Goal: Information Seeking & Learning: Learn about a topic

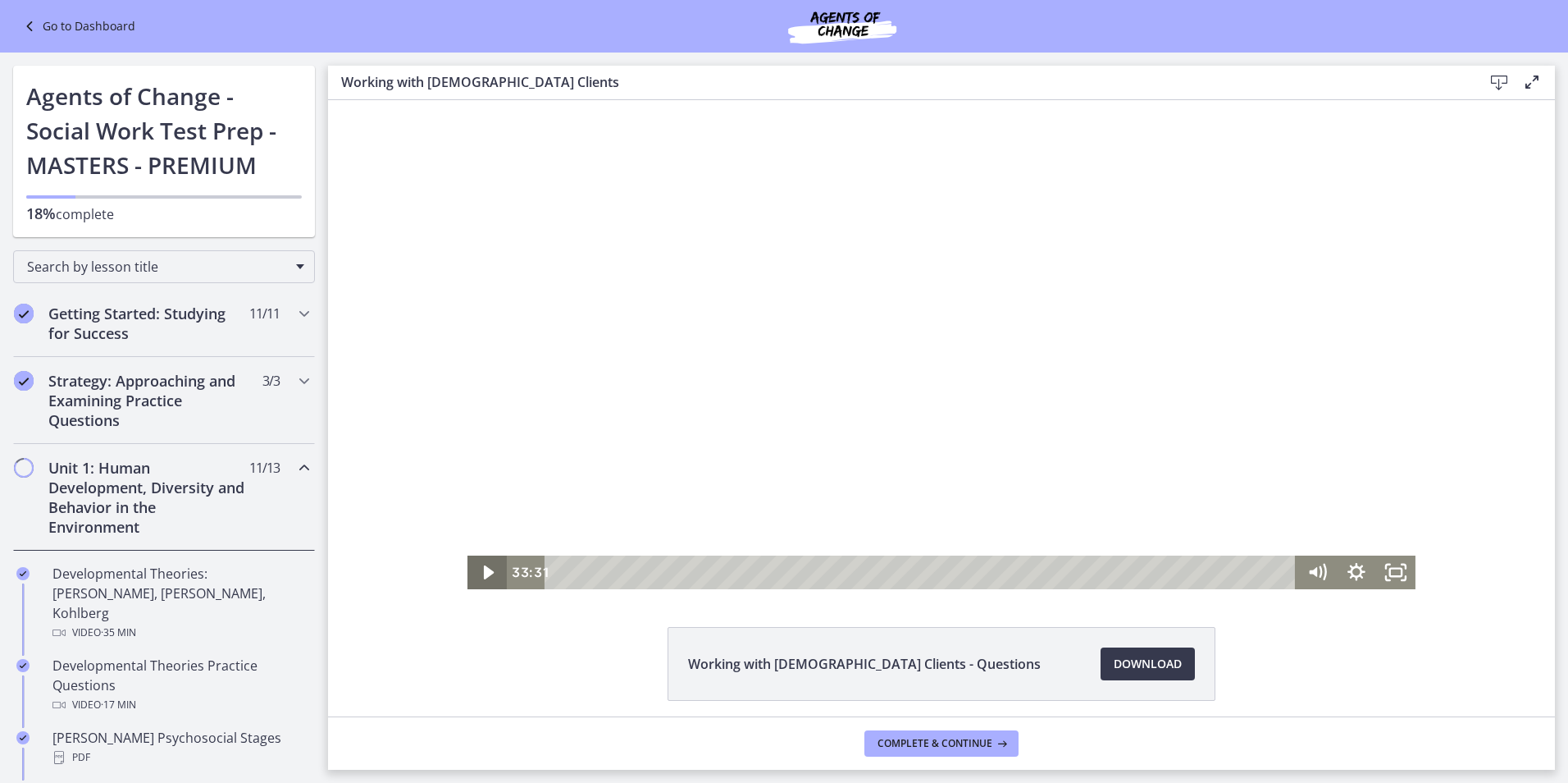
scroll to position [739, 0]
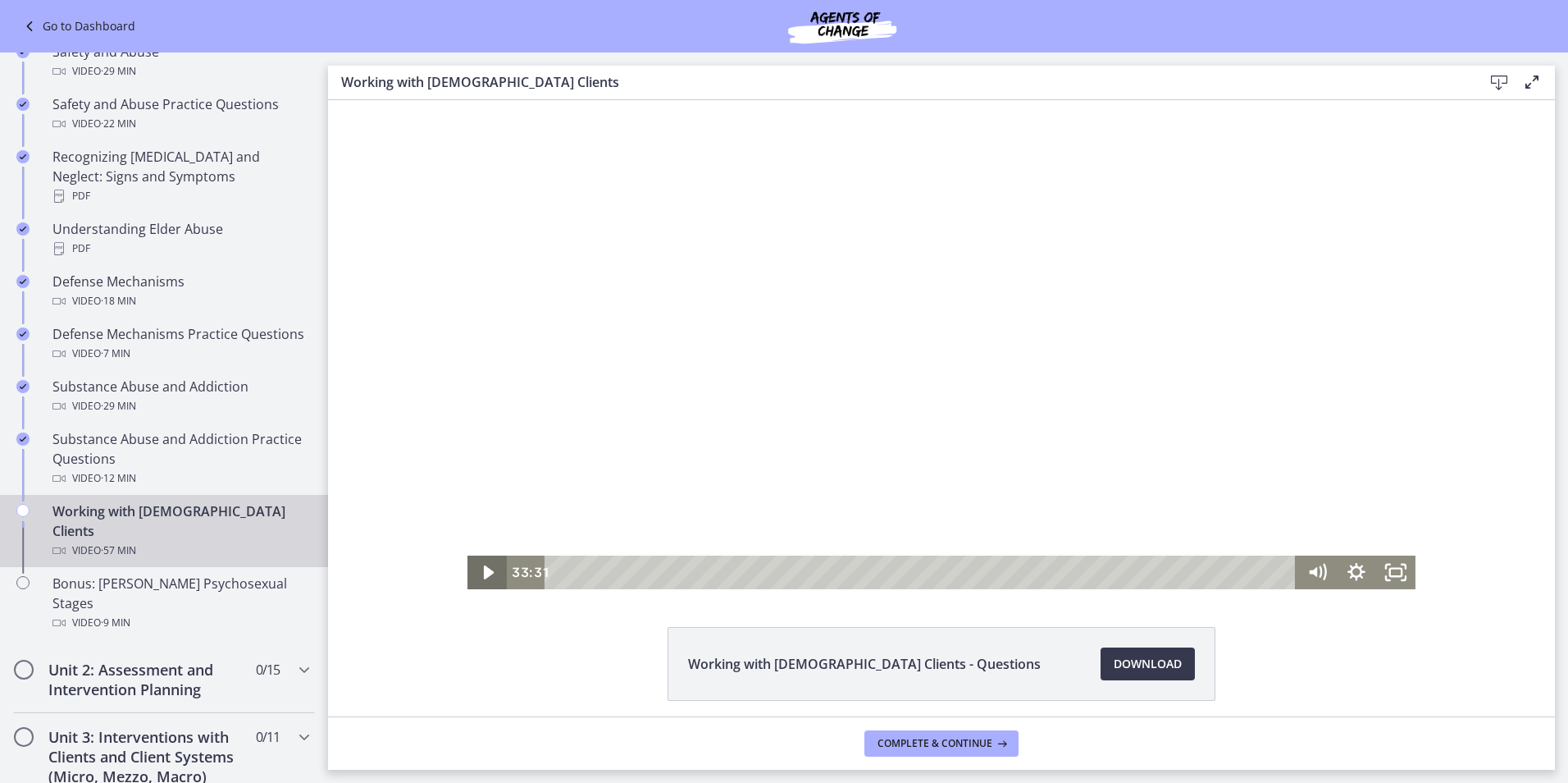
click at [473, 570] on icon "Play Video" at bounding box center [489, 572] width 39 height 34
click at [483, 572] on icon "Pause" at bounding box center [488, 572] width 48 height 40
click at [484, 572] on icon "Play Video" at bounding box center [489, 572] width 10 height 14
click at [483, 572] on icon "Pause" at bounding box center [488, 572] width 39 height 34
click at [483, 572] on icon "Play Video" at bounding box center [489, 572] width 12 height 16
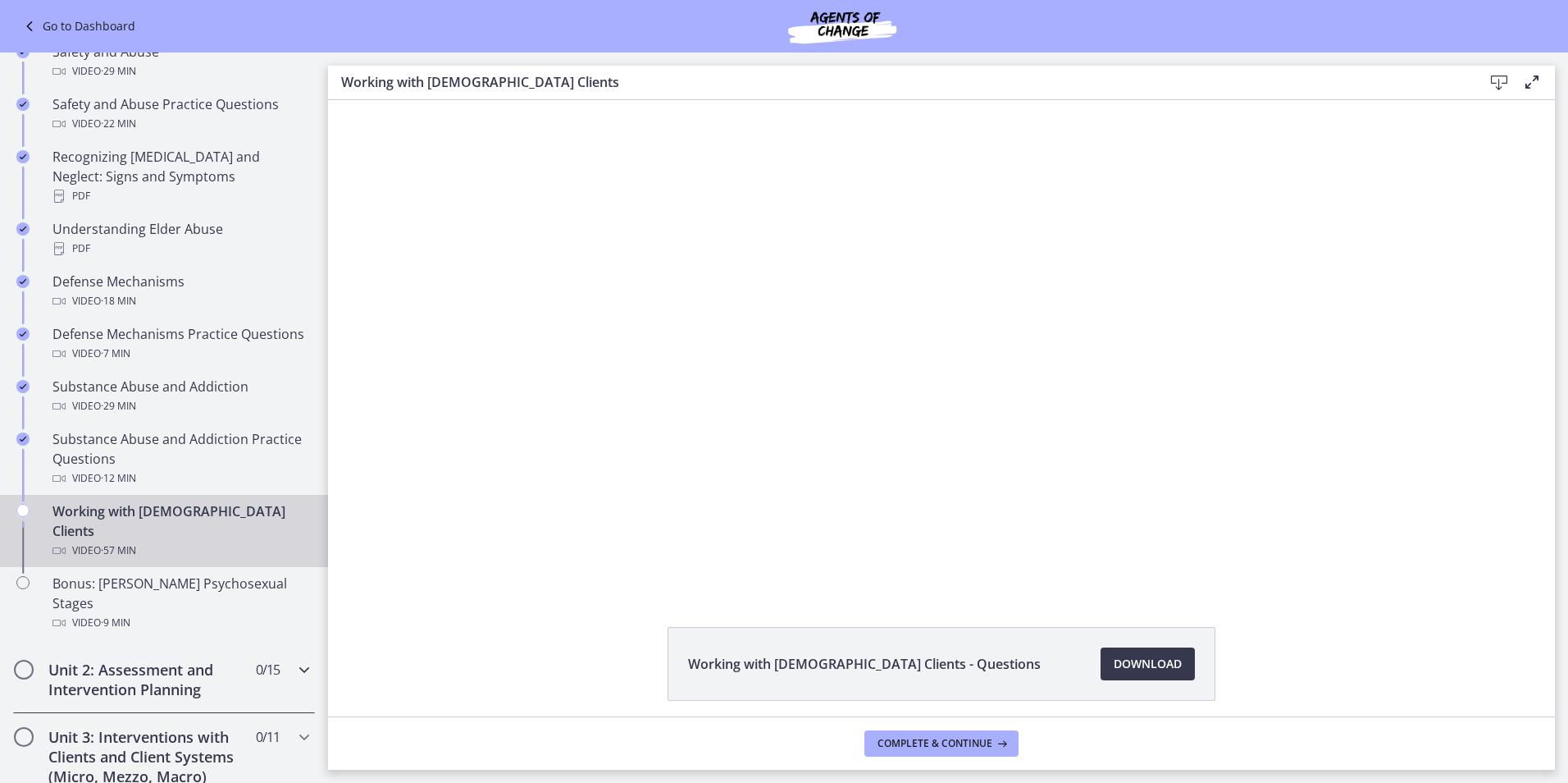
click at [294, 660] on icon "Chapters" at bounding box center [304, 669] width 20 height 20
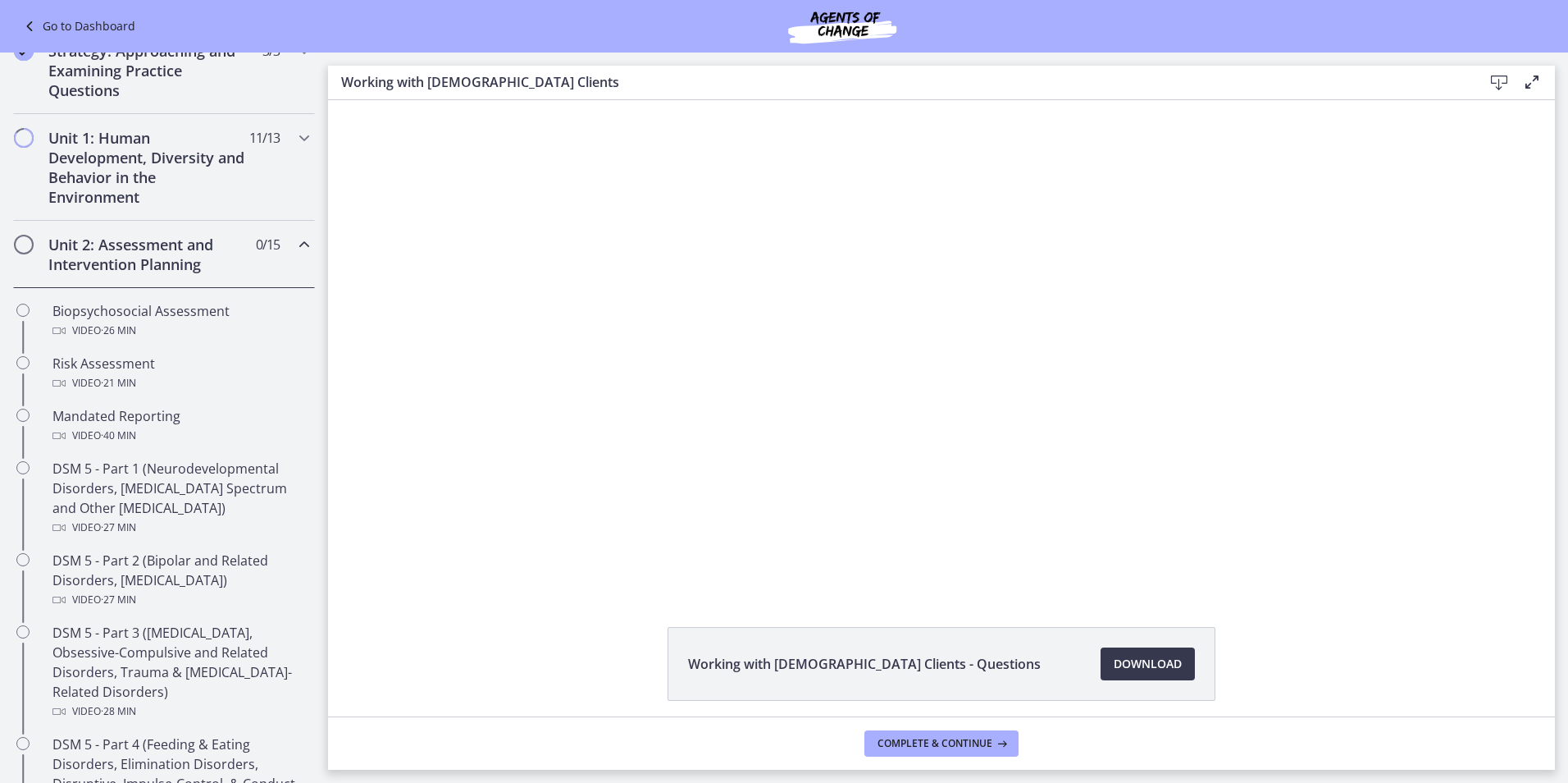
scroll to position [328, 0]
click at [294, 250] on icon "Chapters" at bounding box center [304, 246] width 20 height 20
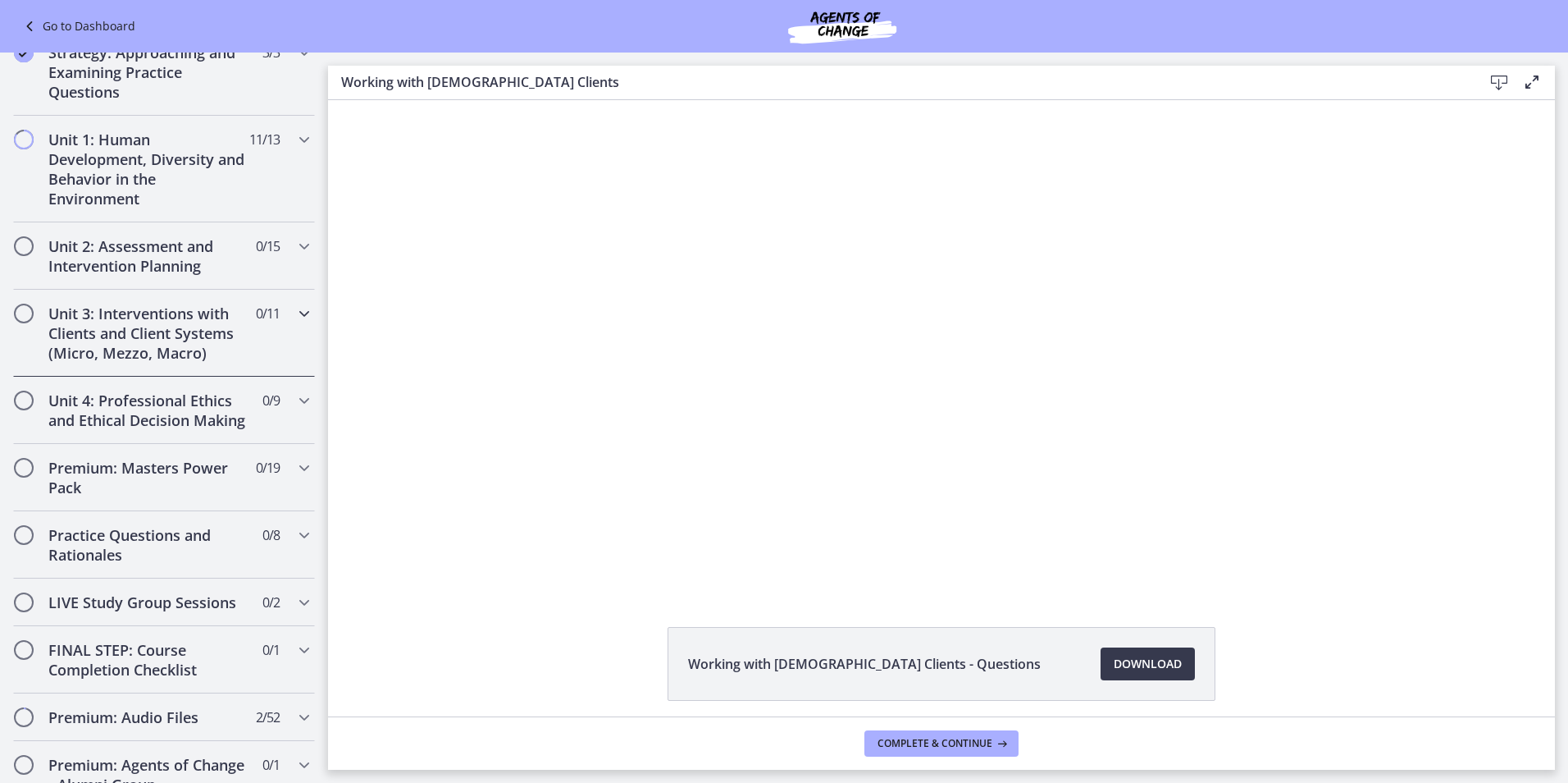
click at [294, 308] on icon "Chapters" at bounding box center [304, 313] width 20 height 20
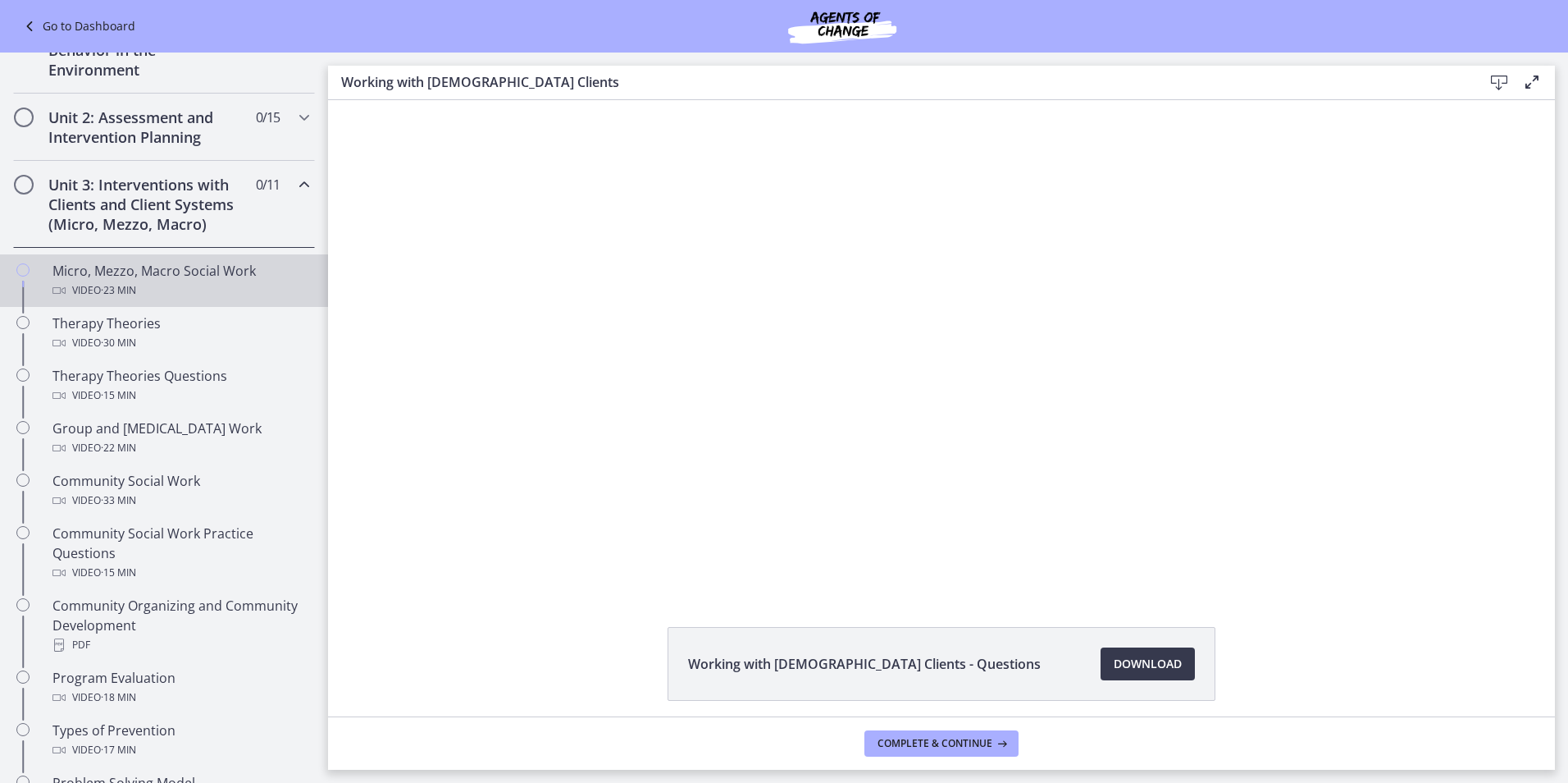
scroll to position [435, 0]
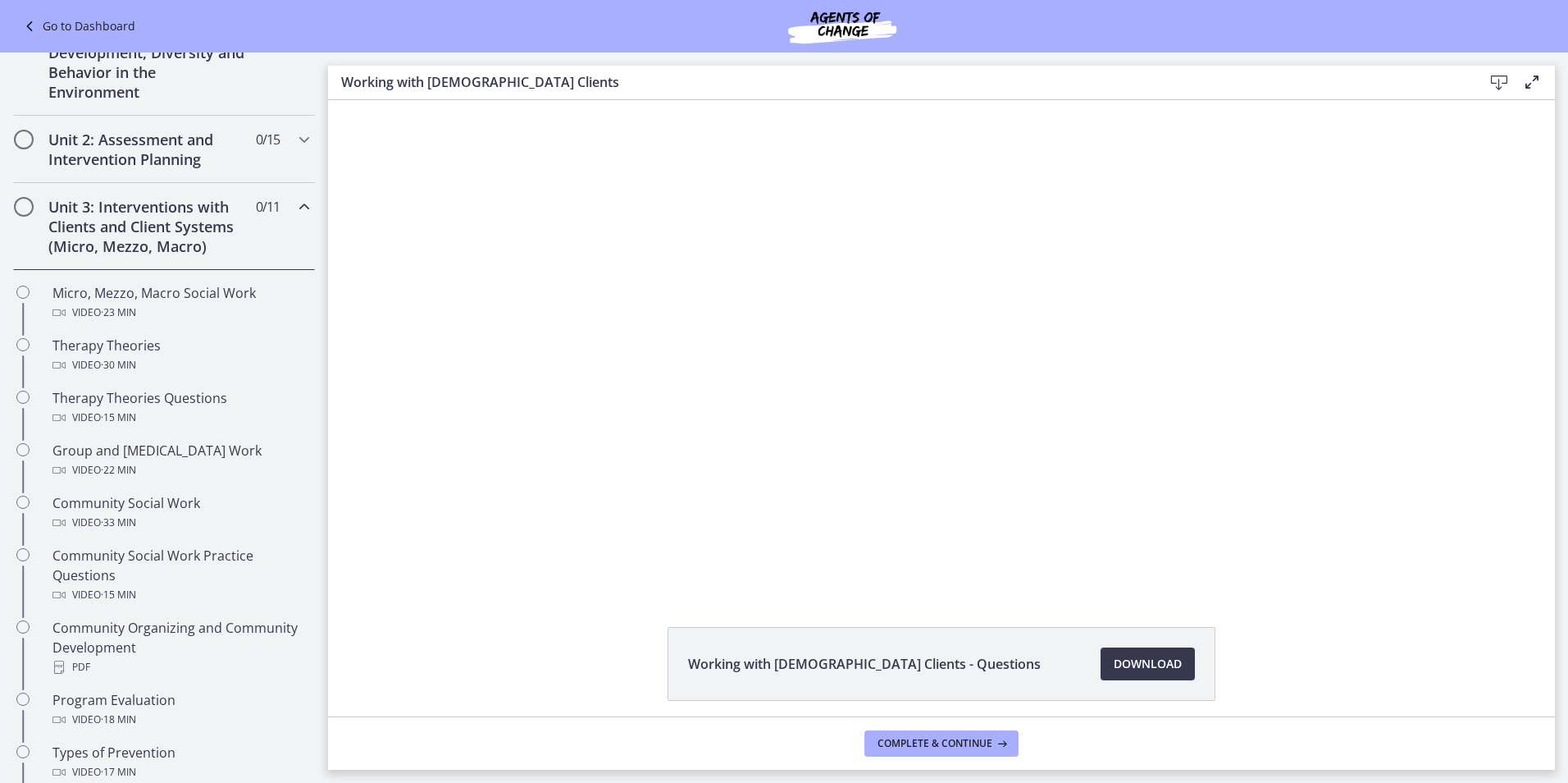
click at [294, 209] on icon "Chapters" at bounding box center [304, 206] width 20 height 20
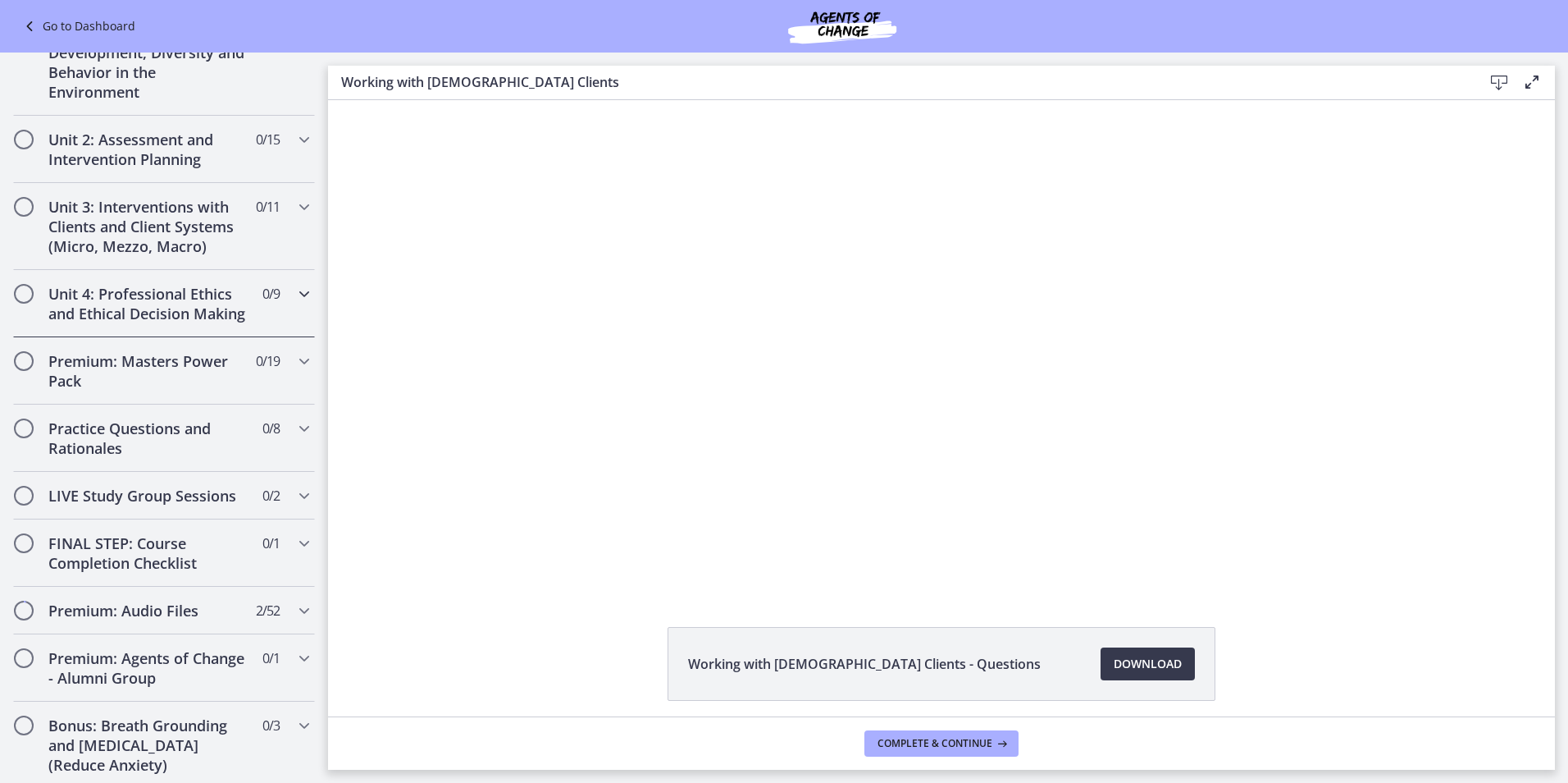
click at [294, 293] on icon "Chapters" at bounding box center [304, 294] width 20 height 20
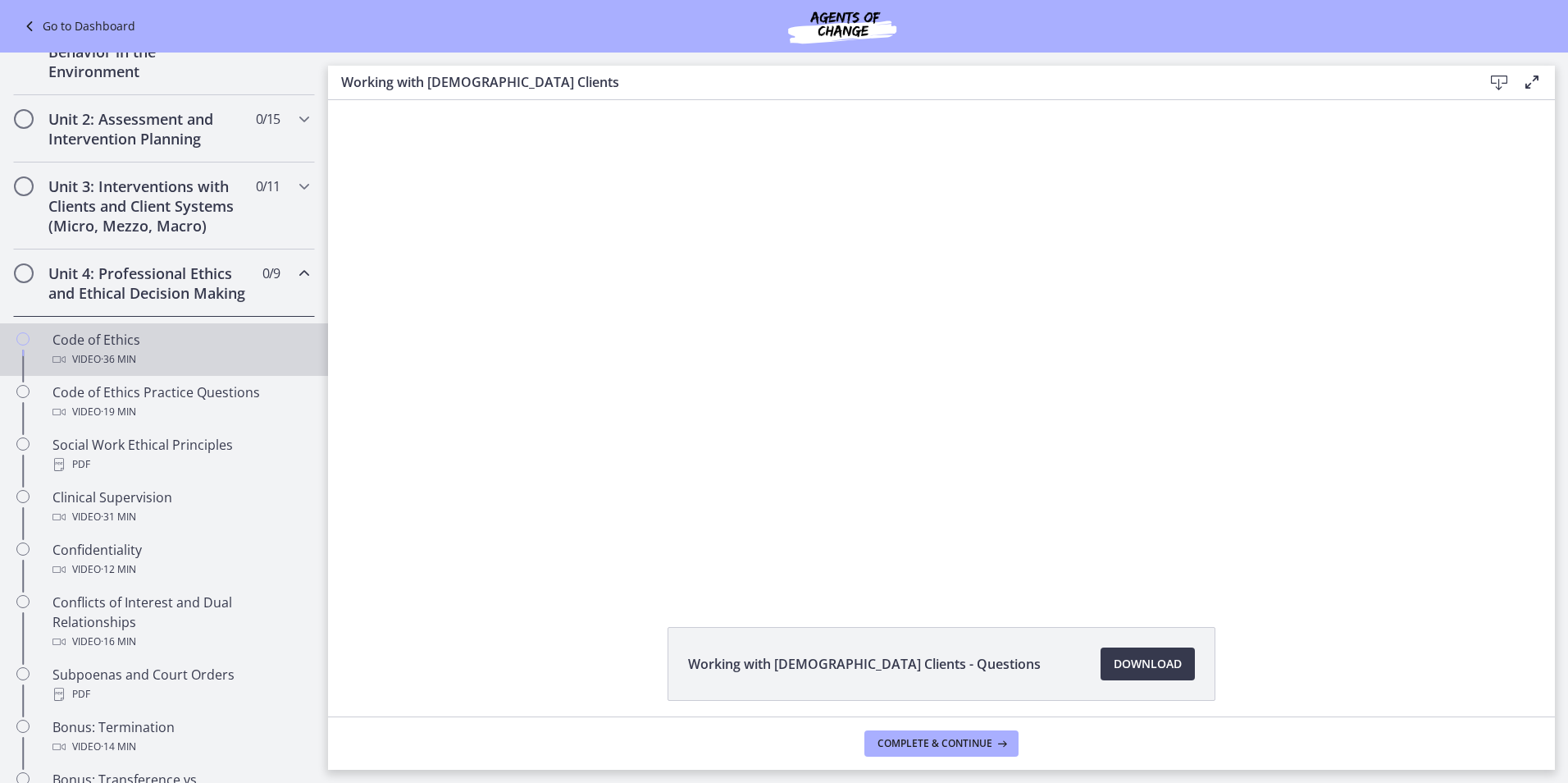
scroll to position [444, 0]
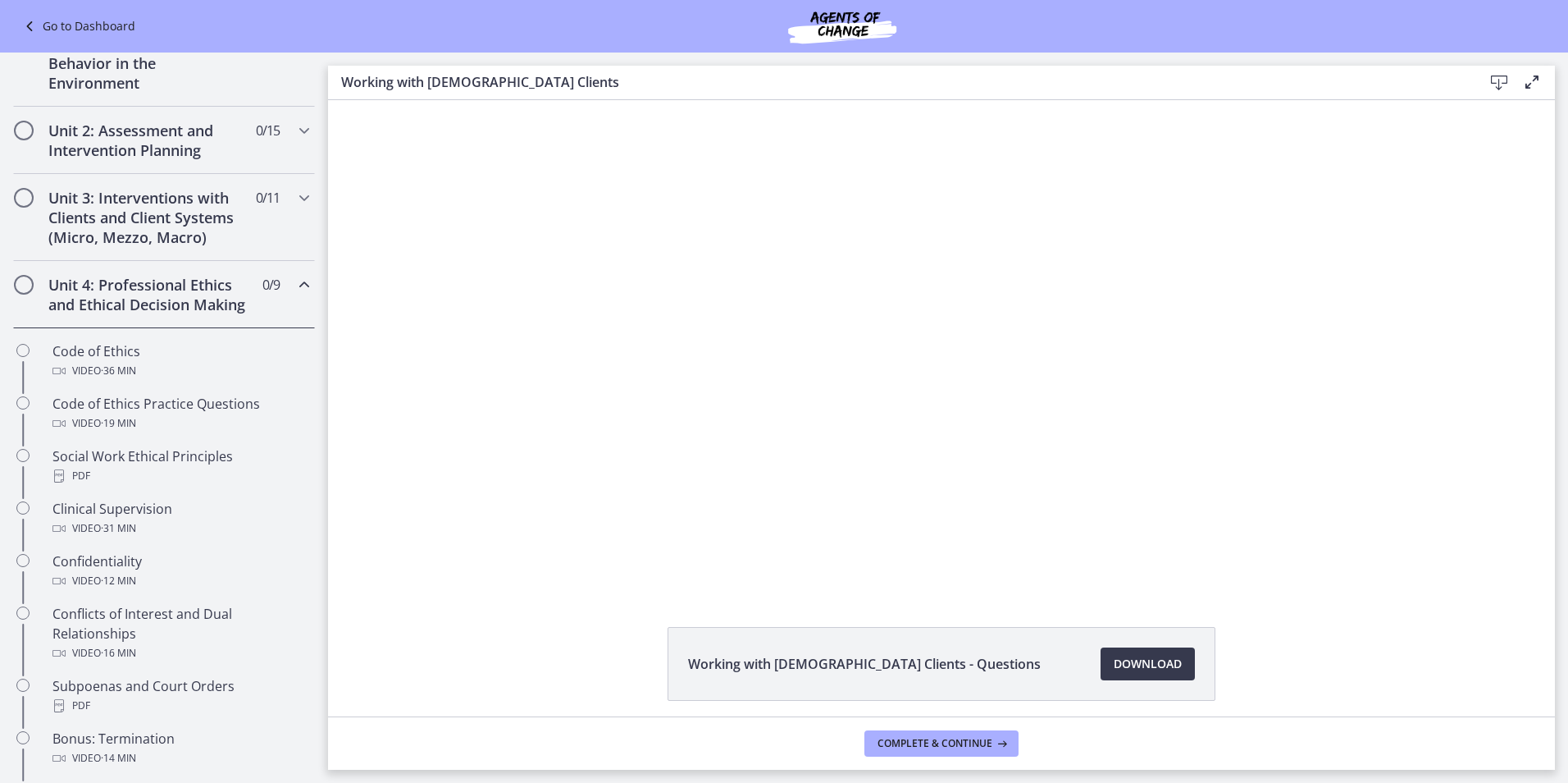
click at [294, 282] on icon "Chapters" at bounding box center [304, 285] width 20 height 20
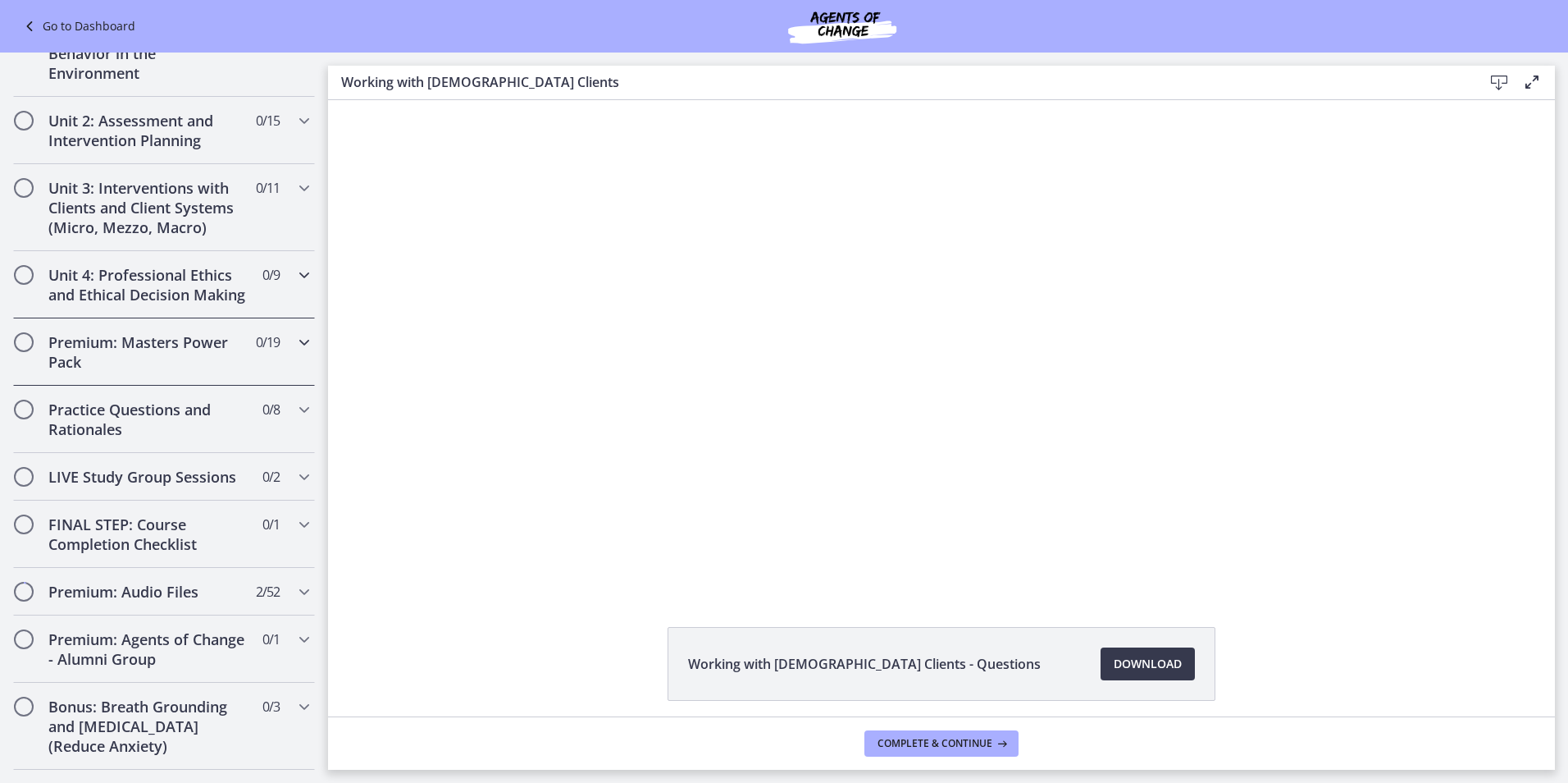
scroll to position [456, 0]
click at [294, 350] on icon "Chapters" at bounding box center [304, 341] width 20 height 20
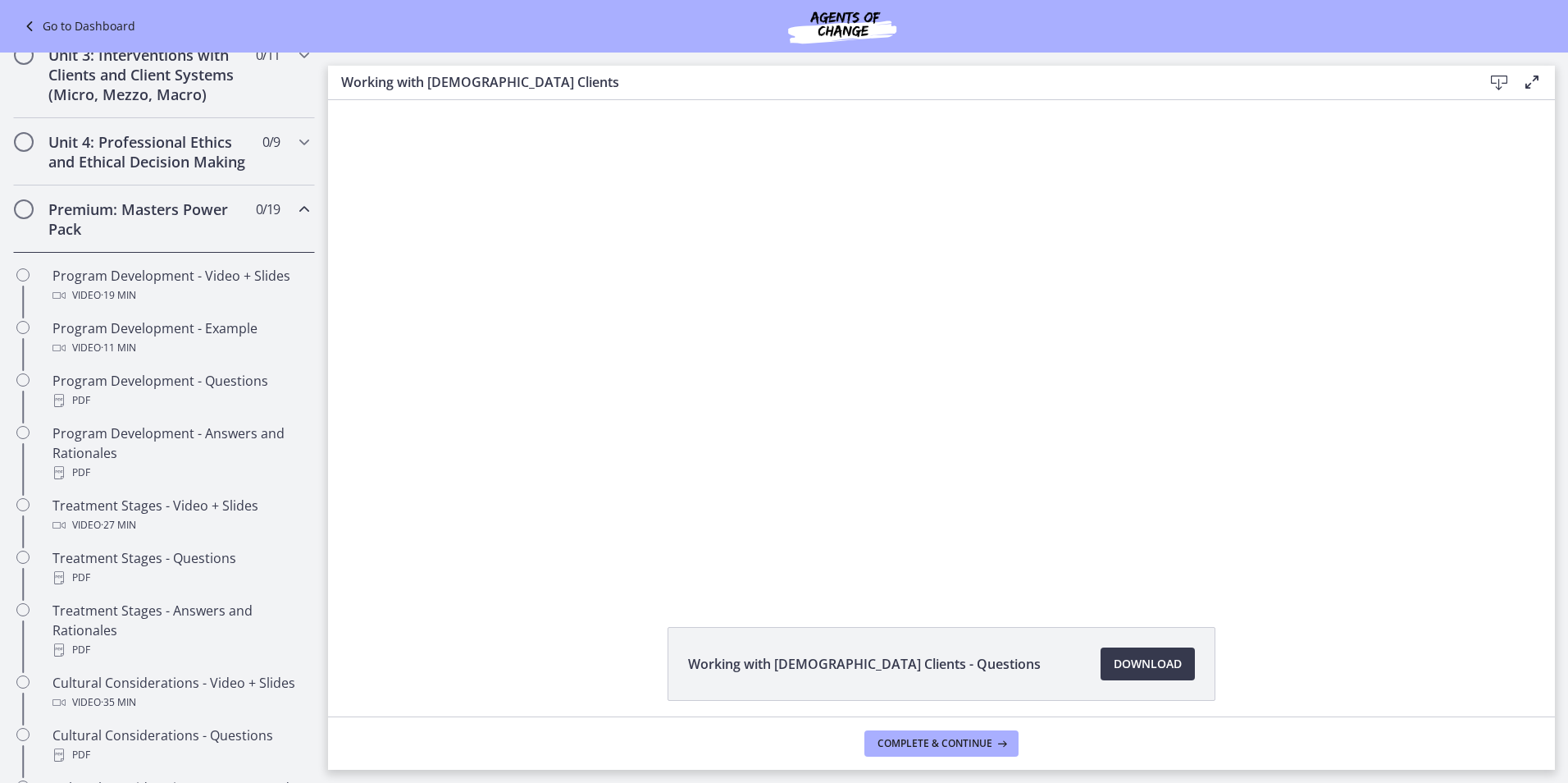
scroll to position [581, 0]
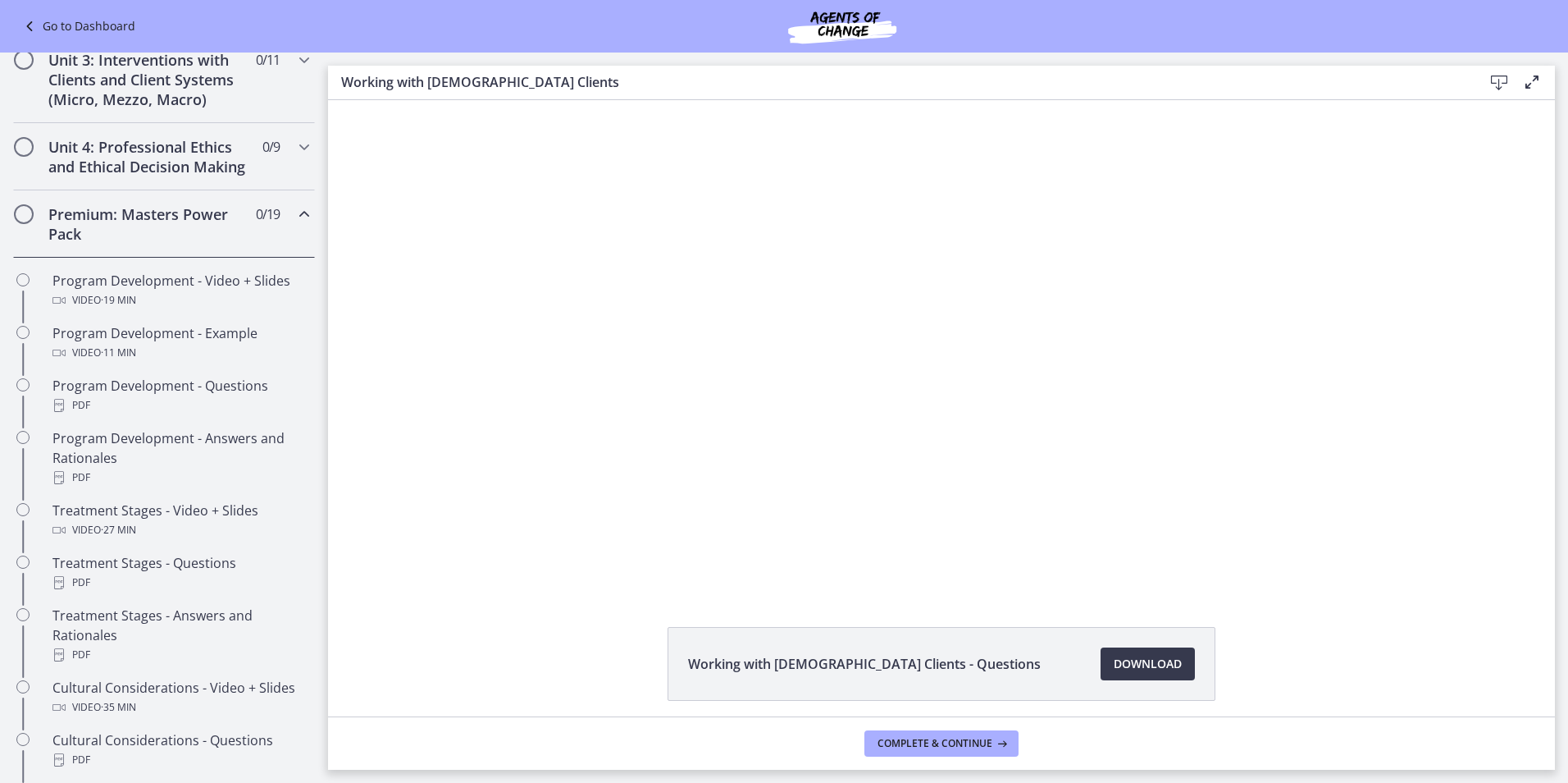
click at [294, 224] on icon "Chapters" at bounding box center [304, 214] width 20 height 20
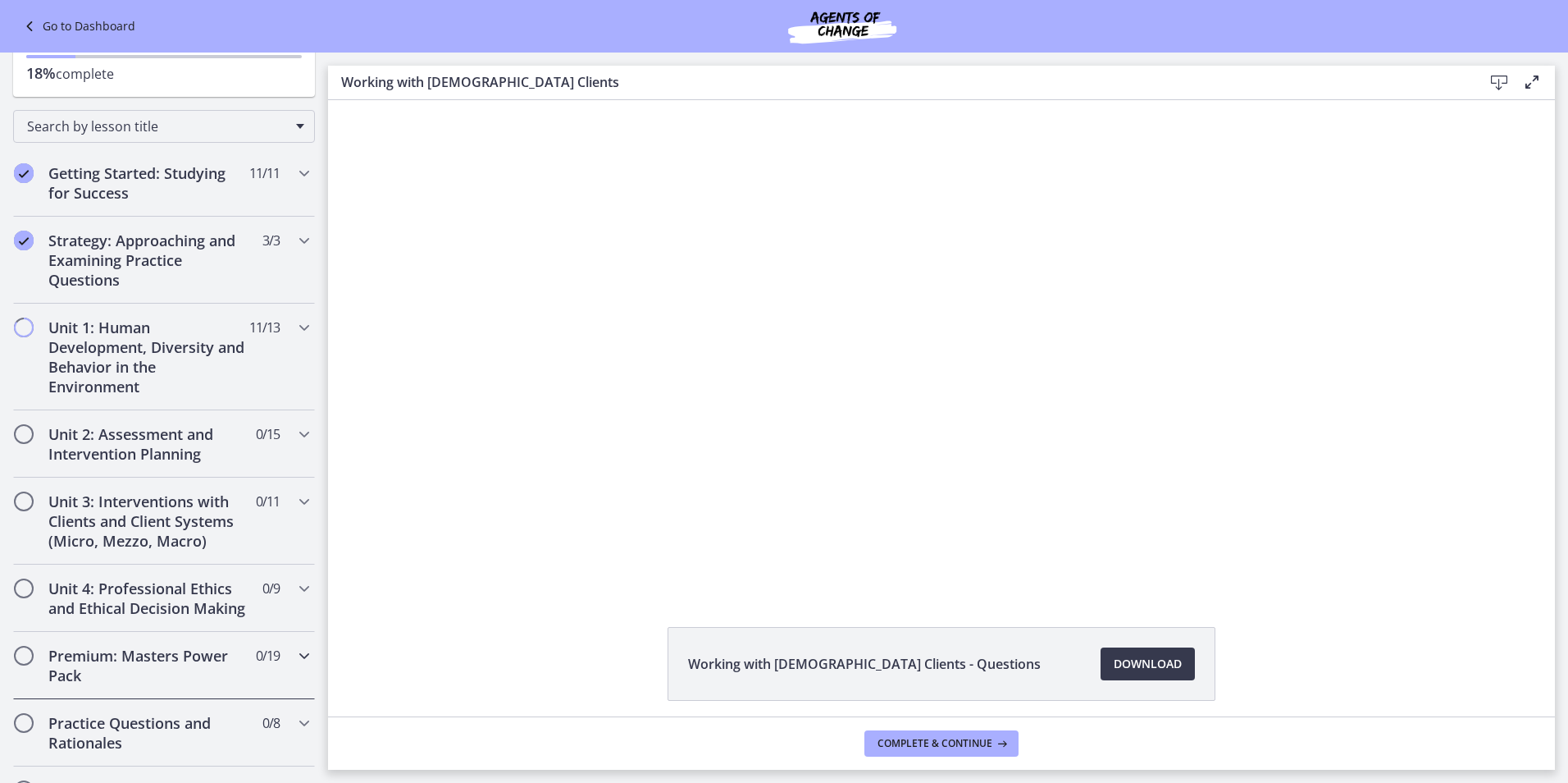
scroll to position [143, 0]
click at [294, 329] on icon "Chapters" at bounding box center [304, 325] width 20 height 20
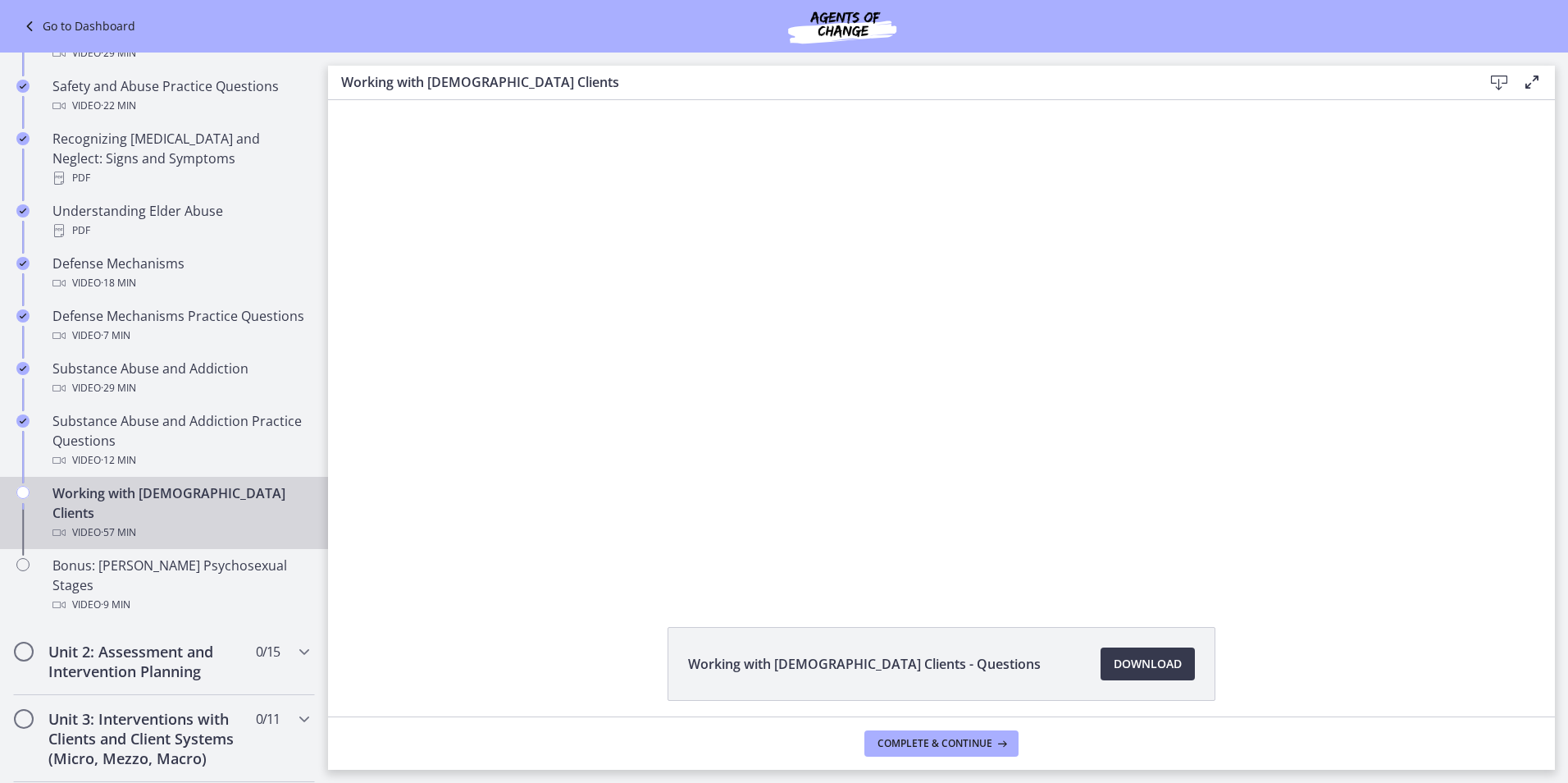
scroll to position [766, 0]
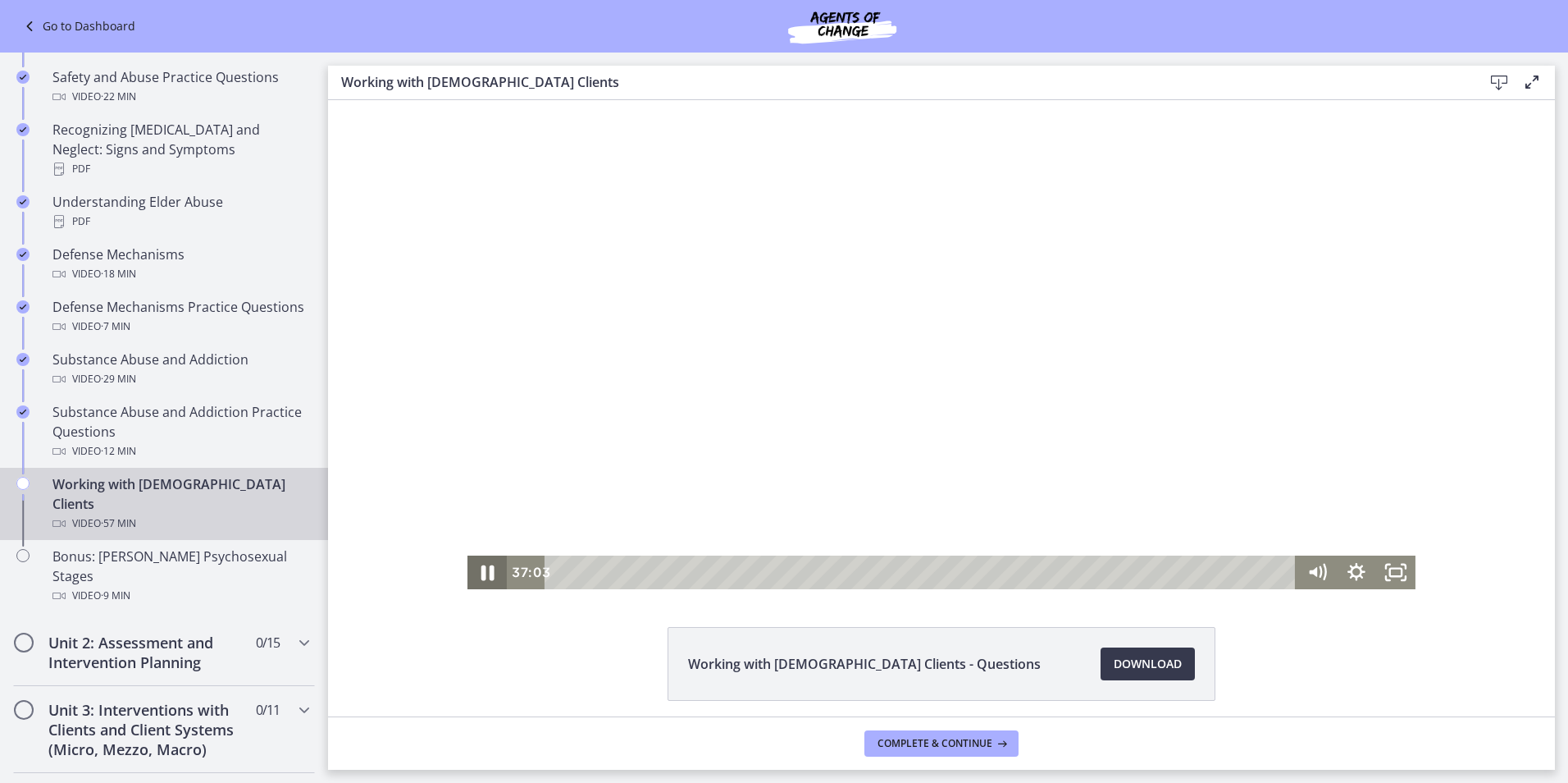
click at [483, 571] on icon "Pause" at bounding box center [488, 572] width 48 height 40
click at [483, 571] on icon "Play Video" at bounding box center [489, 572] width 12 height 16
click at [483, 571] on icon "Pause" at bounding box center [488, 572] width 48 height 40
